Goal: Transaction & Acquisition: Book appointment/travel/reservation

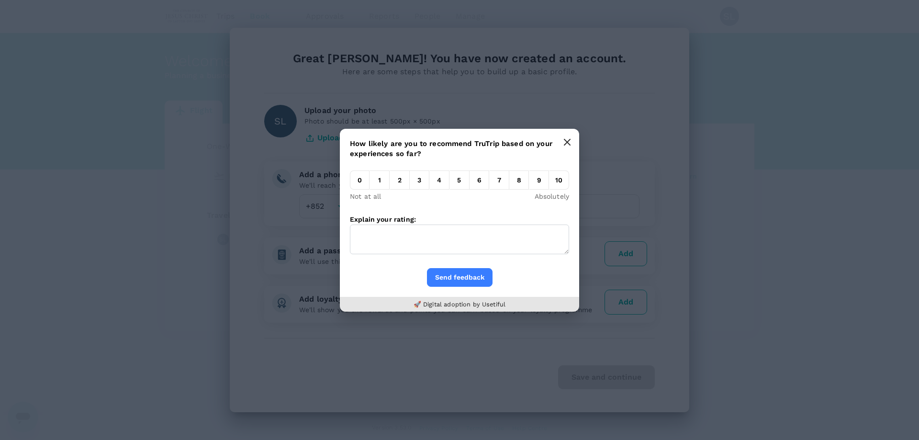
click at [568, 145] on icon "button" at bounding box center [567, 142] width 8 height 8
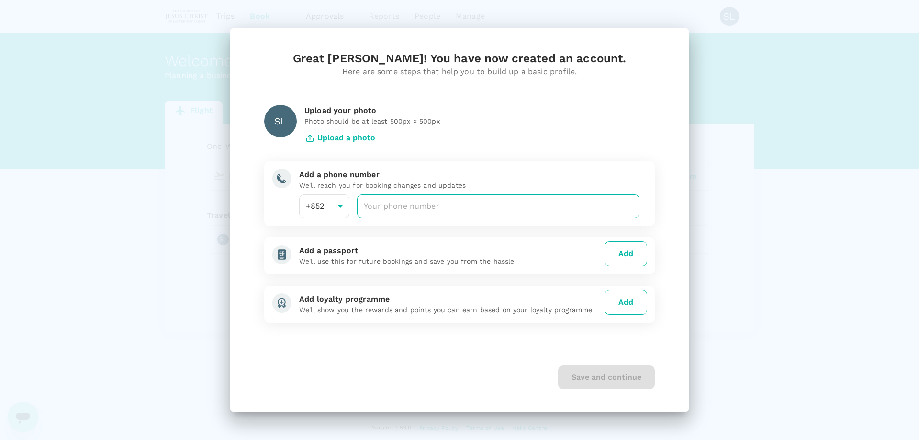
click at [402, 205] on input "number" at bounding box center [498, 206] width 282 height 24
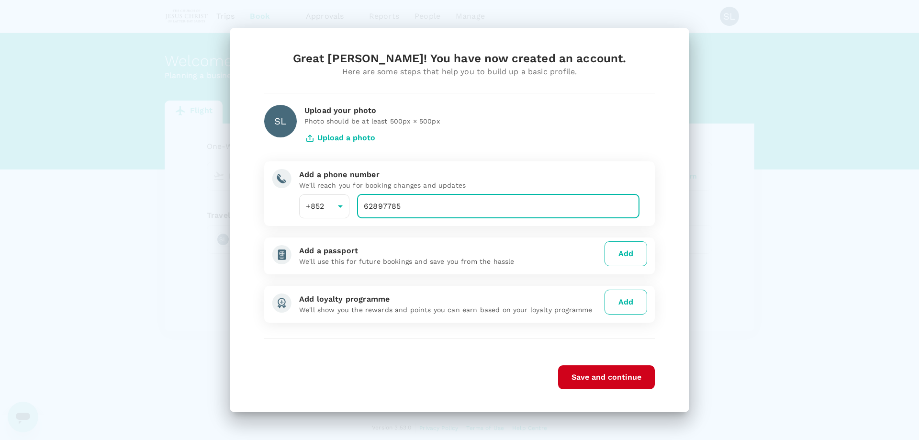
type input "62897785"
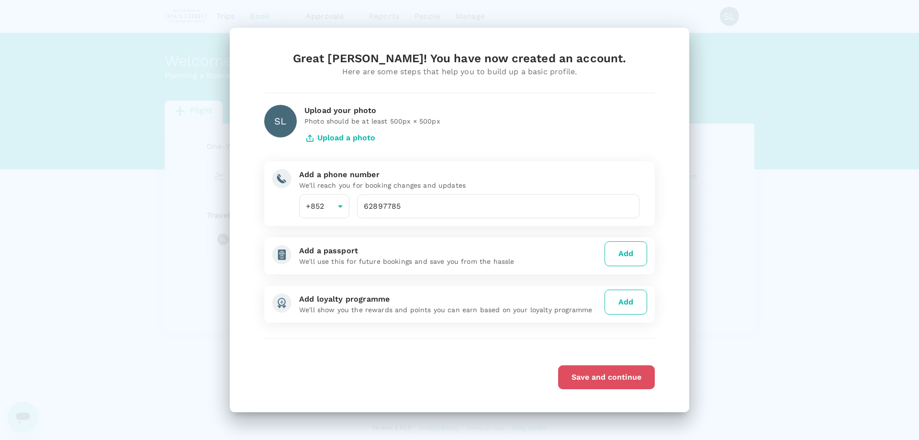
click at [633, 383] on button "Save and continue" at bounding box center [606, 377] width 97 height 24
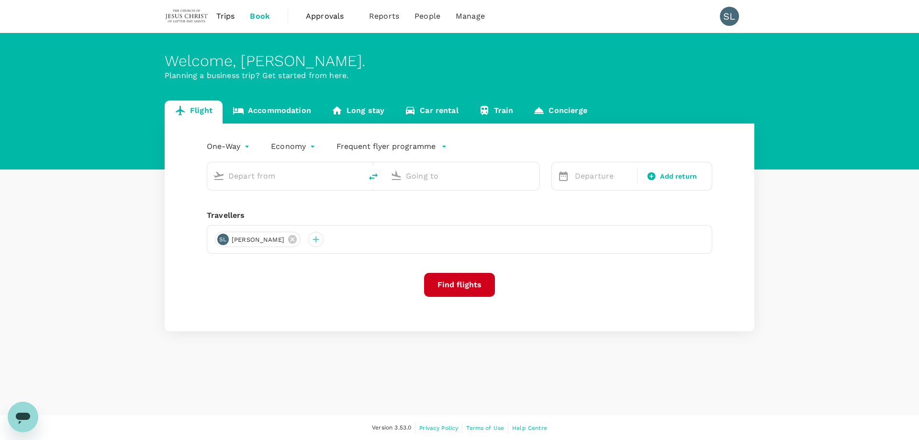
click at [493, 391] on div "Welcome , [PERSON_NAME] . Planning a business trip? Get started from here. Flig…" at bounding box center [459, 224] width 919 height 382
